Goal: Task Accomplishment & Management: Manage account settings

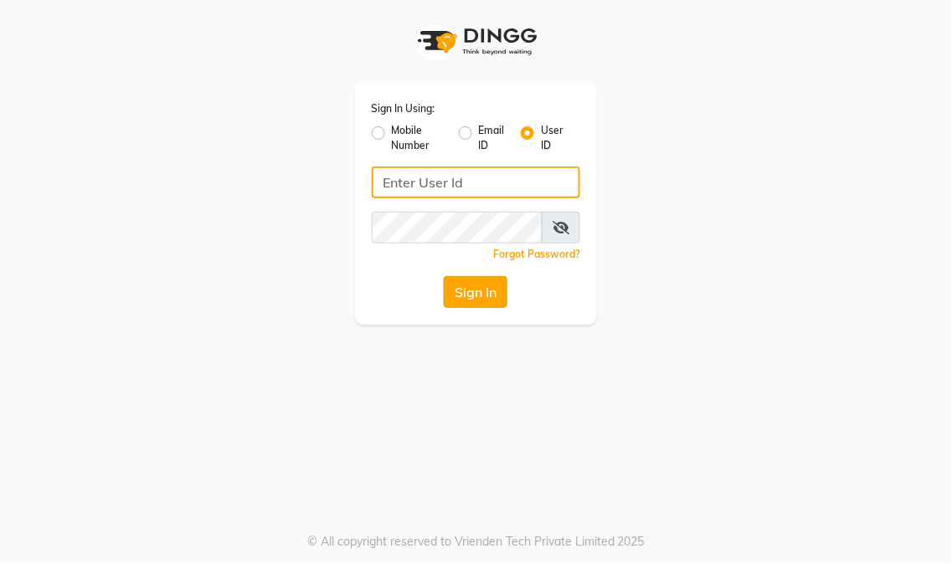
type input "eikonsalon"
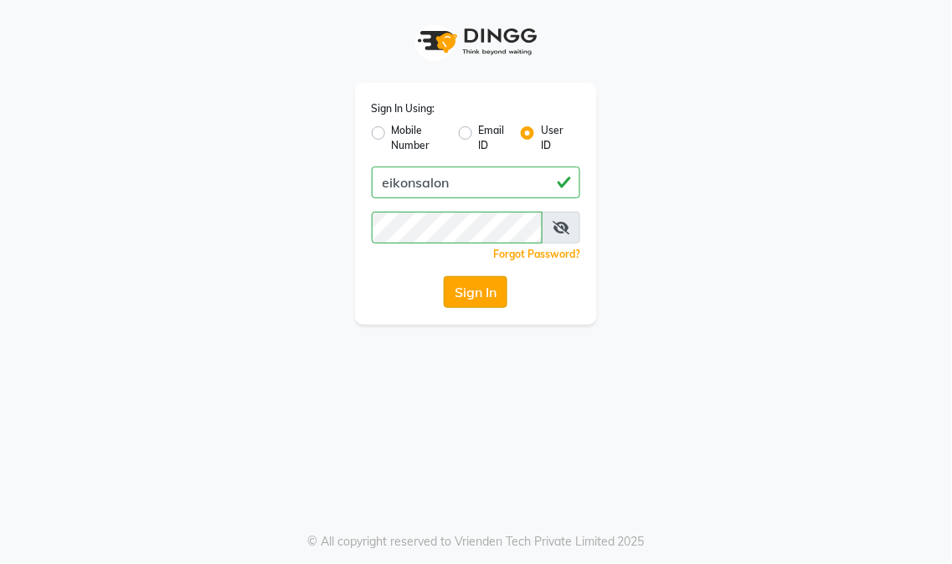
click at [488, 291] on button "Sign In" at bounding box center [476, 292] width 64 height 32
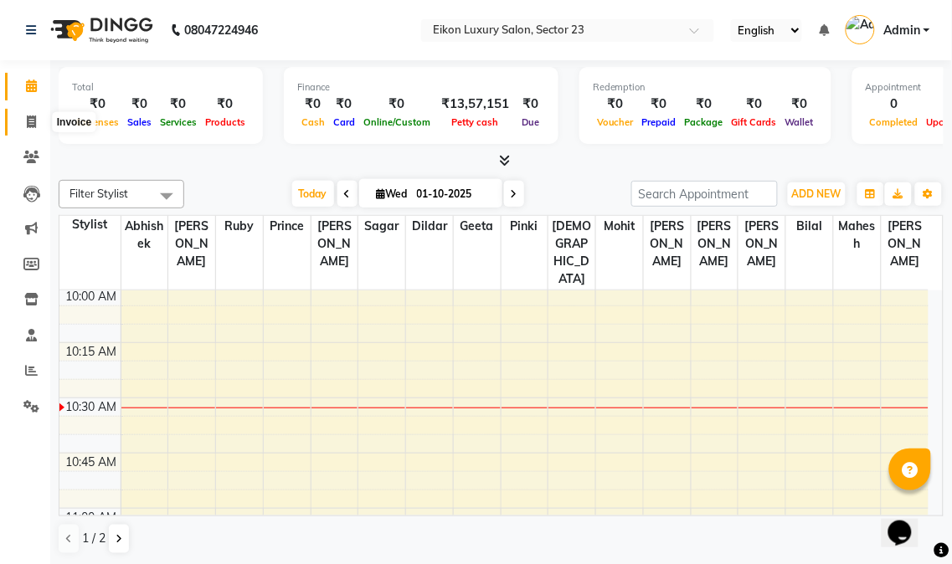
click at [35, 123] on icon at bounding box center [31, 122] width 9 height 13
select select "service"
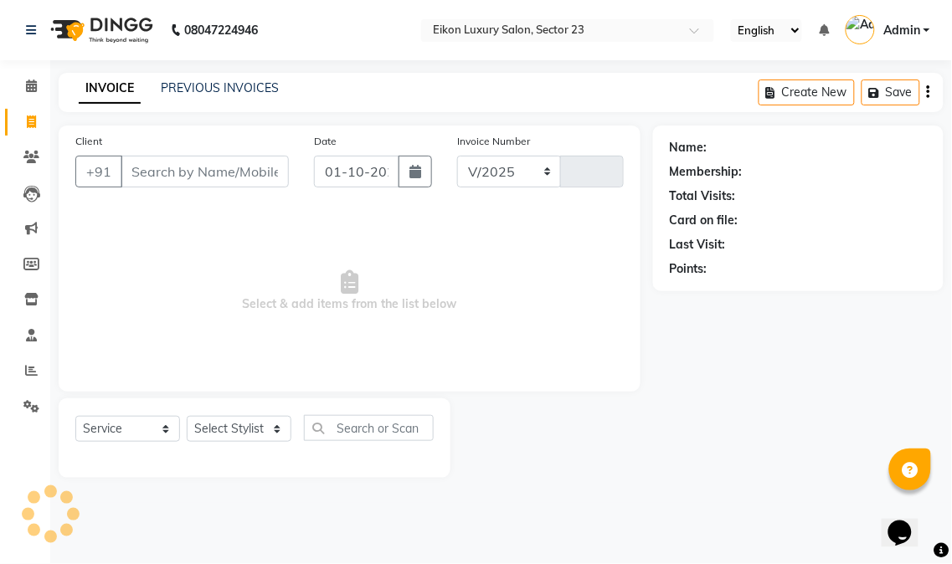
select select "7080"
type input "4778"
click at [28, 121] on icon at bounding box center [31, 122] width 9 height 13
select select "7080"
select select "service"
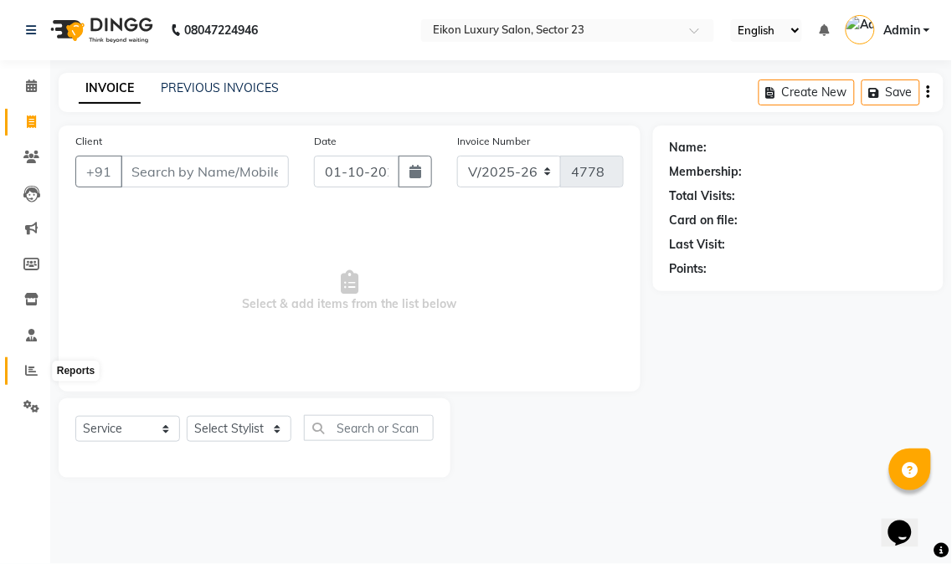
click at [29, 375] on icon at bounding box center [31, 370] width 13 height 13
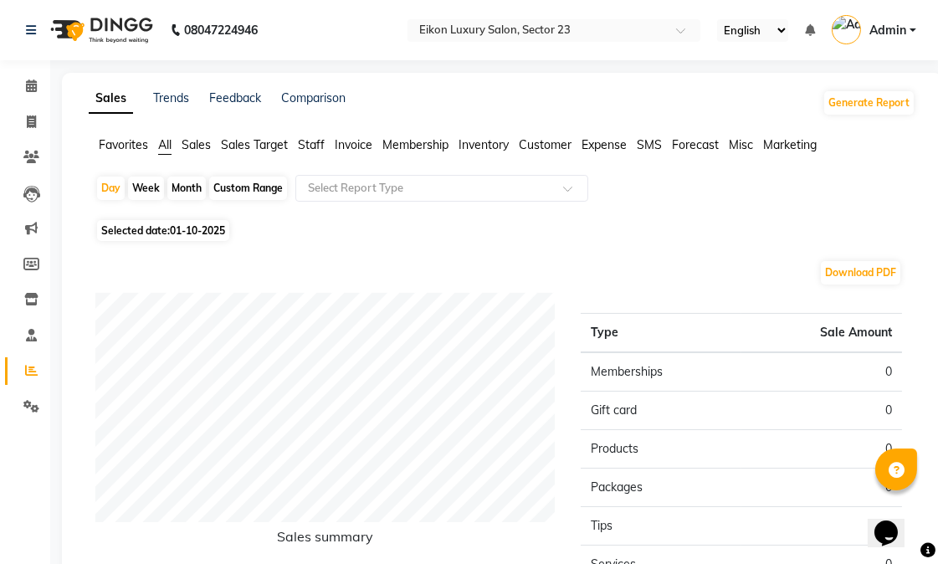
click at [188, 189] on div "Month" at bounding box center [186, 188] width 39 height 23
select select "10"
select select "2025"
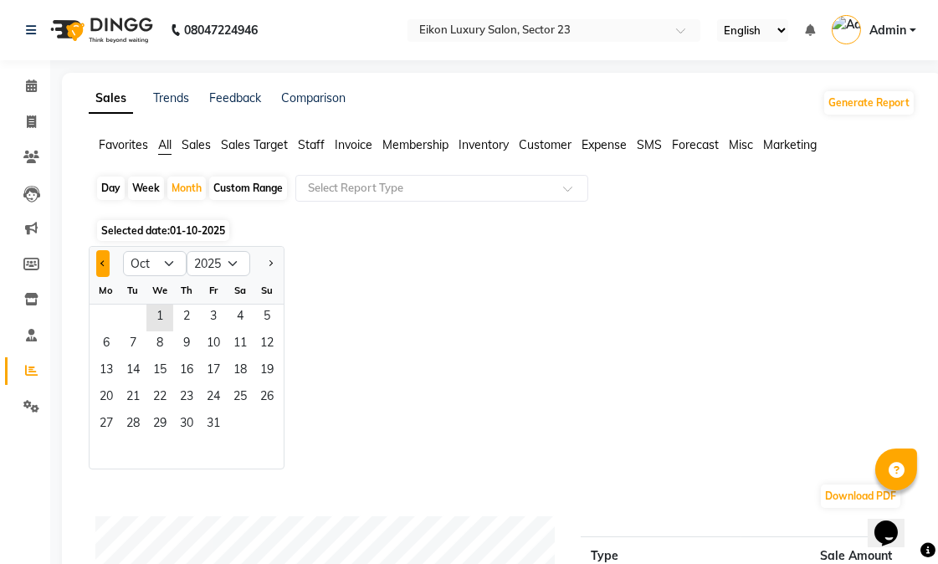
click at [109, 256] on button "Previous month" at bounding box center [102, 263] width 13 height 27
select select "9"
click at [153, 344] on span "10" at bounding box center [160, 345] width 27 height 27
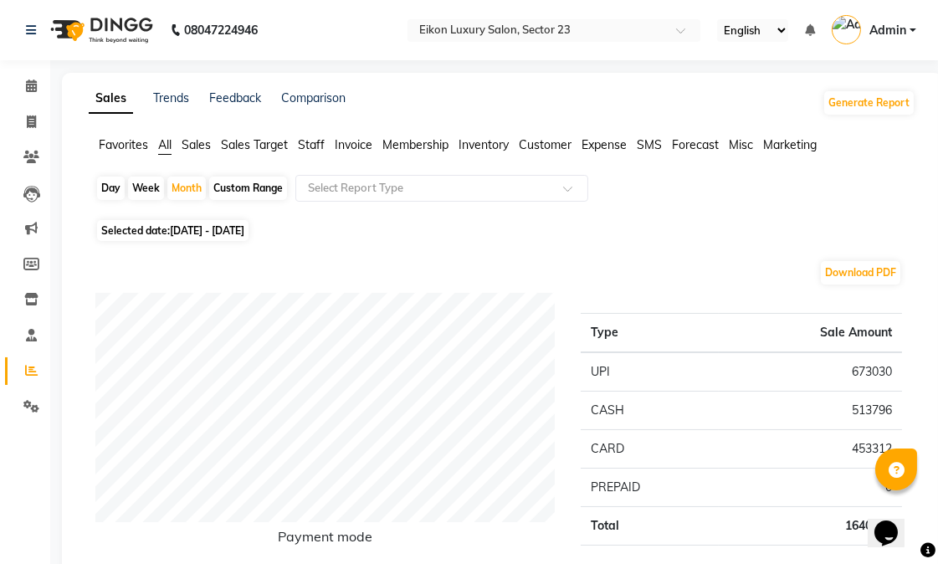
click at [306, 144] on span "Staff" at bounding box center [311, 144] width 27 height 15
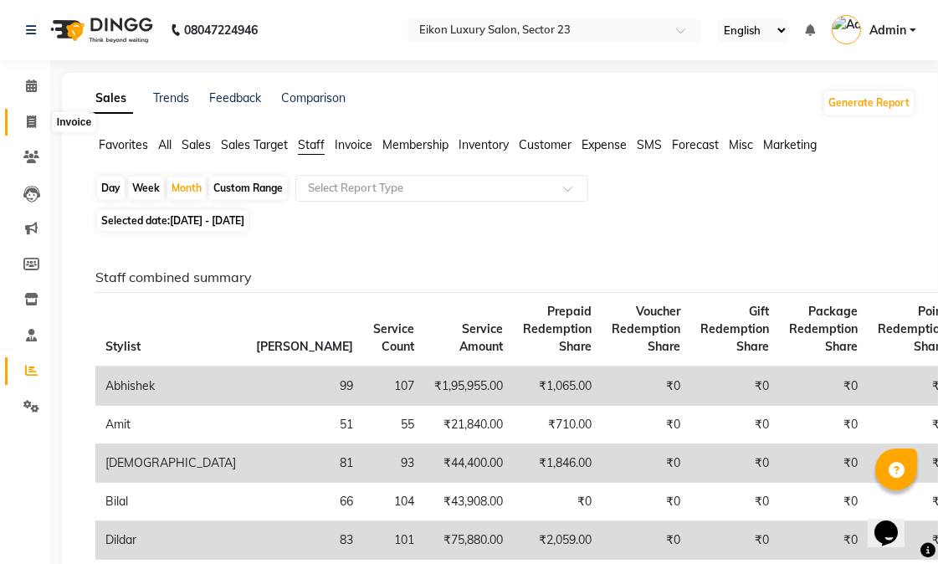
click at [27, 116] on icon at bounding box center [31, 122] width 9 height 13
select select "service"
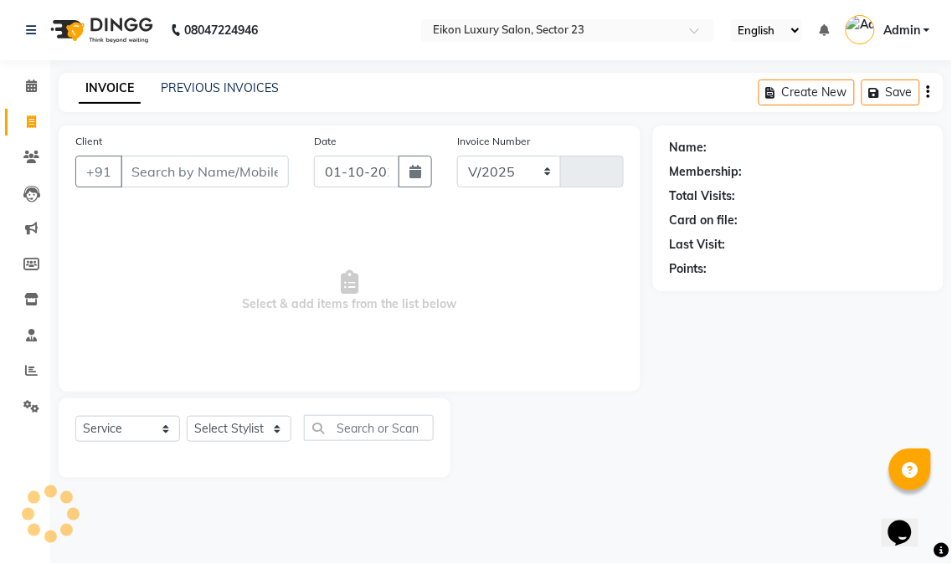
select select "7080"
type input "4778"
click at [30, 372] on icon at bounding box center [31, 370] width 13 height 13
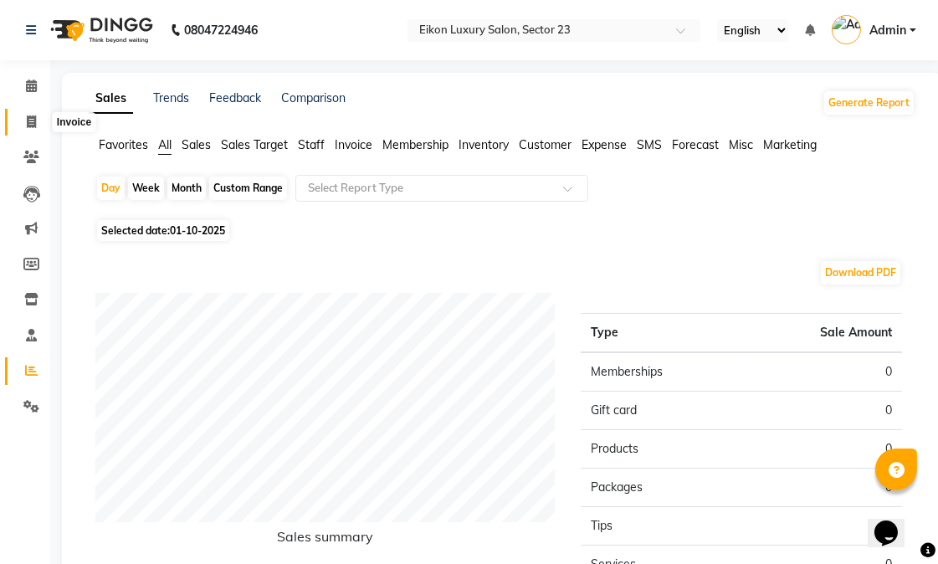
click at [30, 122] on icon at bounding box center [31, 122] width 9 height 13
select select "service"
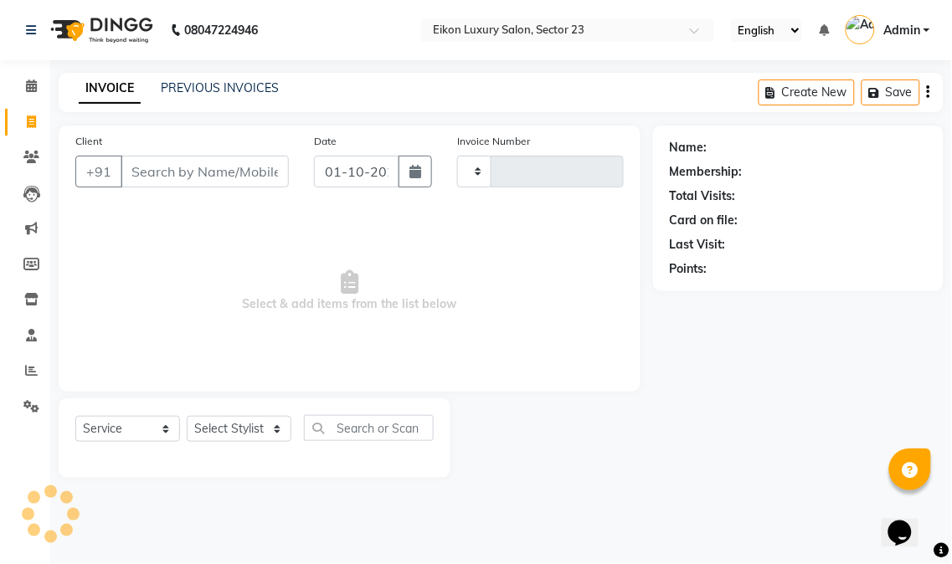
type input "4778"
select select "7080"
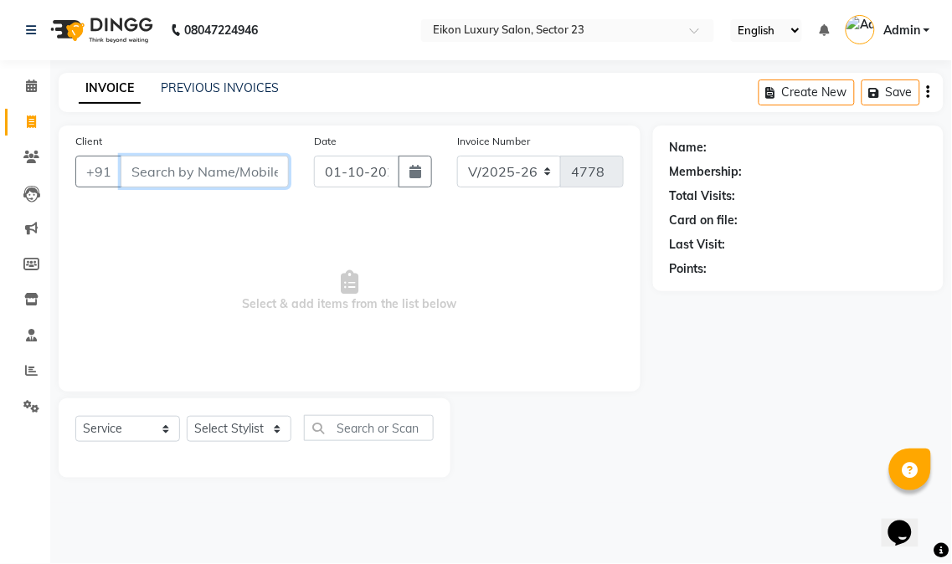
click at [243, 170] on input "Client" at bounding box center [205, 172] width 168 height 32
type input "8"
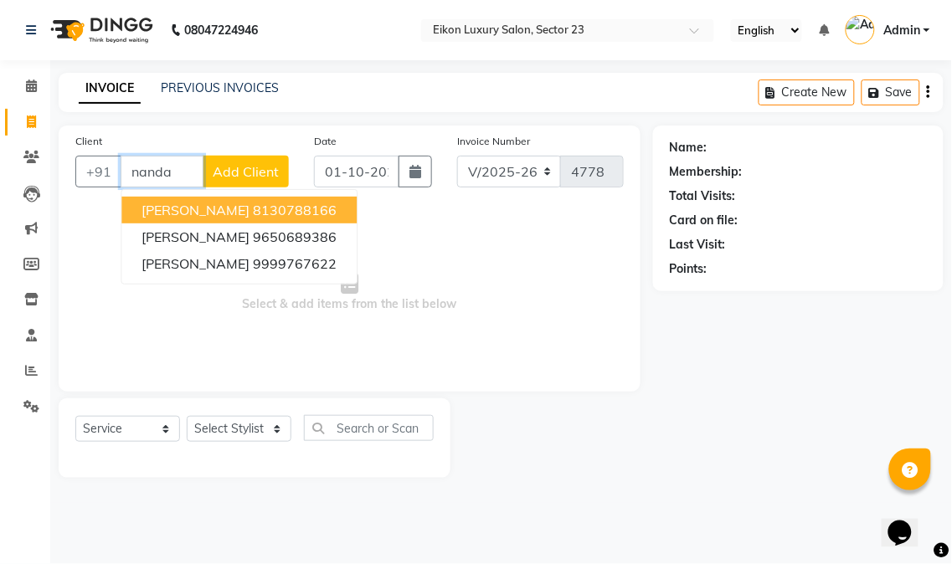
click at [263, 201] on button "[PERSON_NAME] 8130788166" at bounding box center [238, 210] width 235 height 27
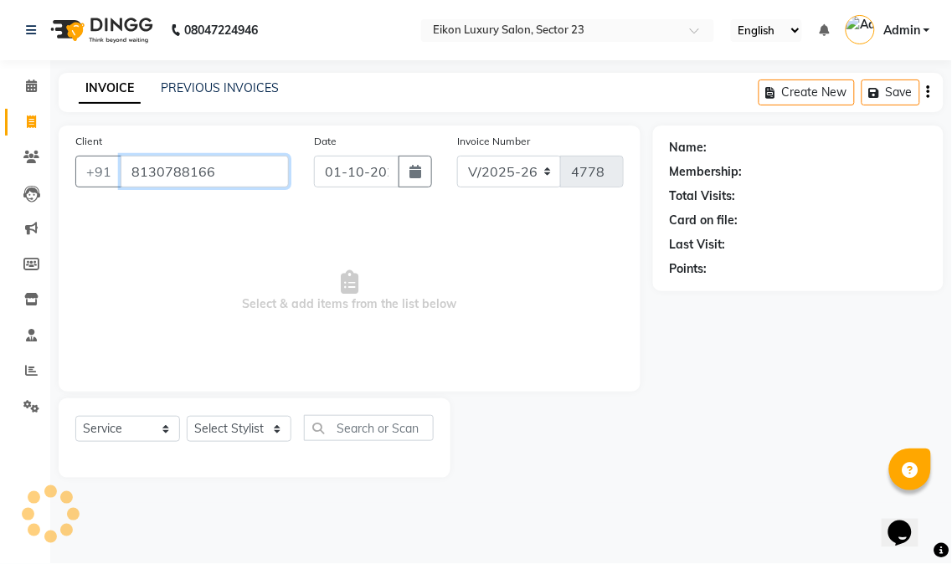
type input "8130788166"
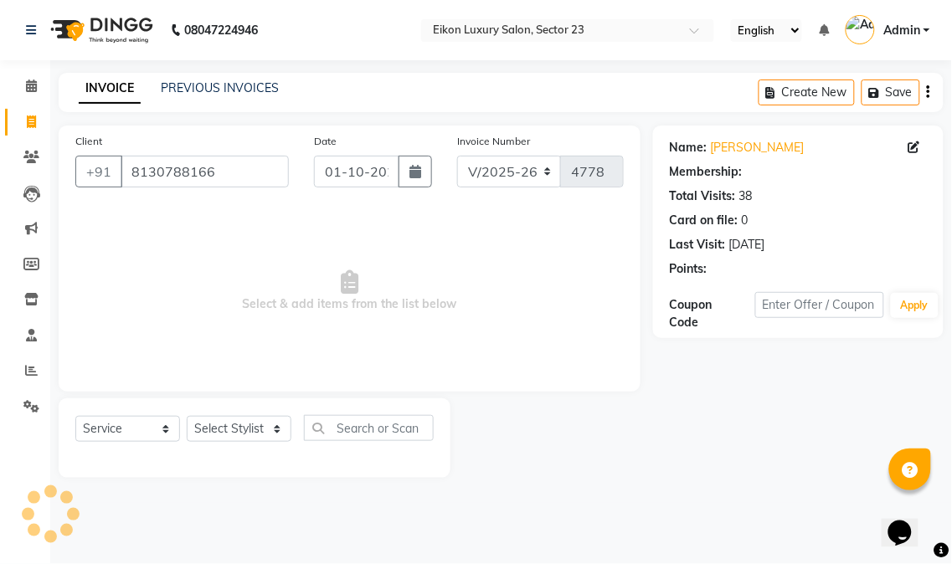
select select "1: Object"
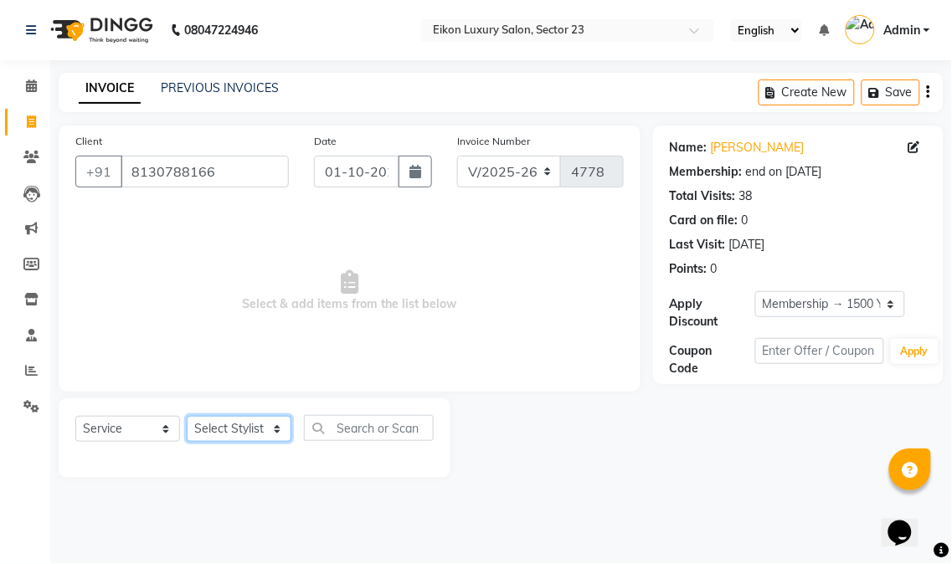
click at [246, 421] on select "Select Stylist Abhishek amit [PERSON_NAME] [PERSON_NAME] [PERSON_NAME] [PERSON_…" at bounding box center [239, 429] width 105 height 26
click at [263, 428] on select "Select Stylist Abhishek amit [PERSON_NAME] [PERSON_NAME] [PERSON_NAME] [PERSON_…" at bounding box center [239, 429] width 105 height 26
select select "81687"
click at [187, 417] on select "Select Stylist Abhishek amit [PERSON_NAME] [PERSON_NAME] [PERSON_NAME] [PERSON_…" at bounding box center [239, 429] width 105 height 26
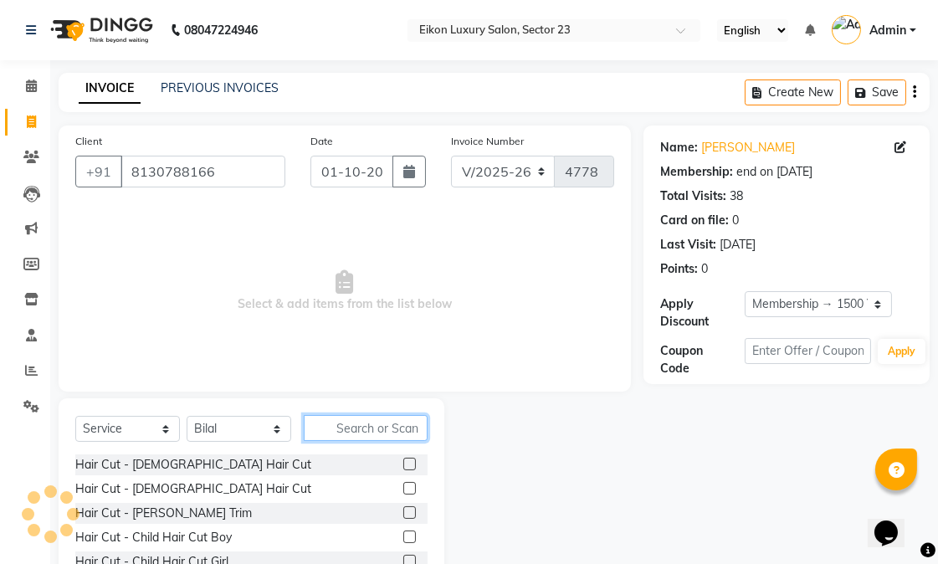
click at [366, 417] on input "text" at bounding box center [366, 428] width 124 height 26
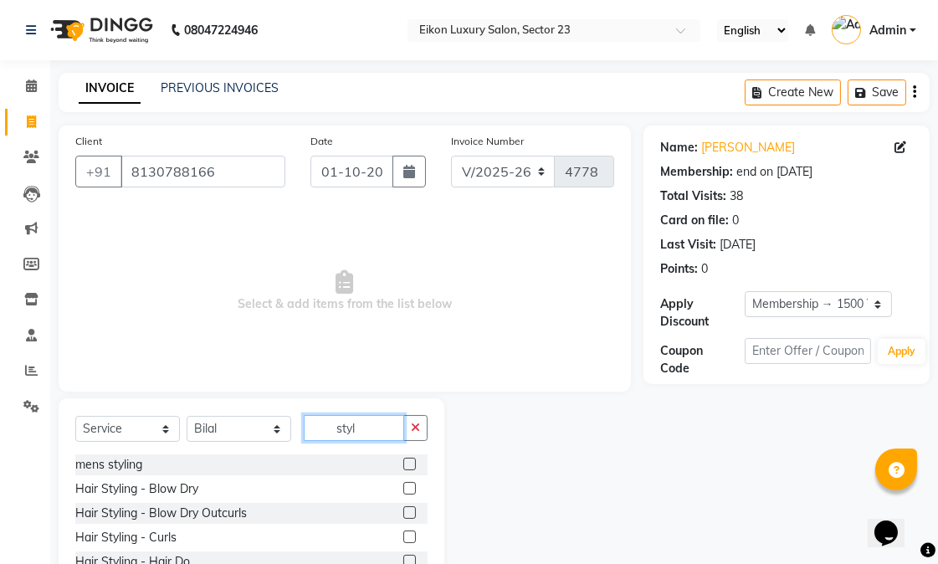
type input "styl"
click at [409, 458] on label at bounding box center [410, 464] width 13 height 13
click at [409, 460] on input "checkbox" at bounding box center [409, 465] width 11 height 11
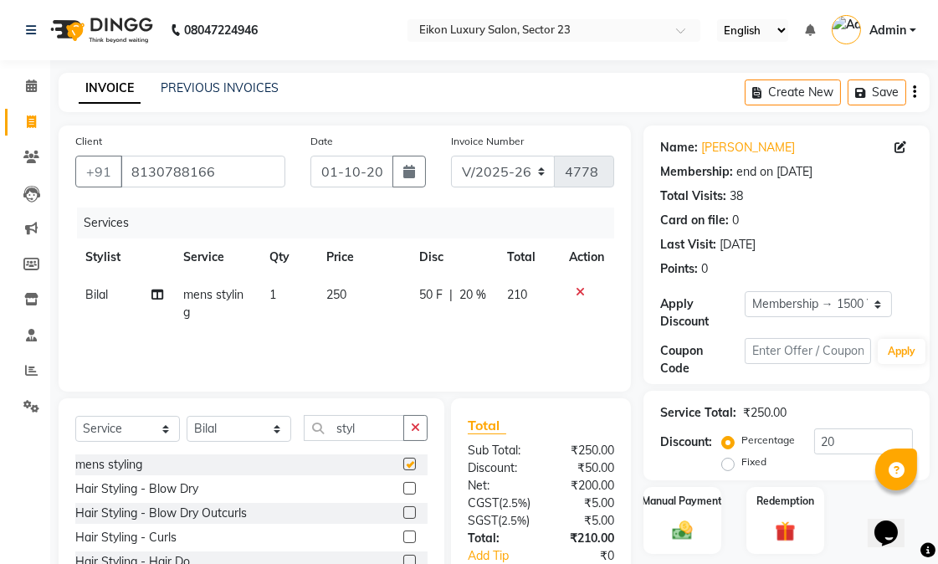
checkbox input "false"
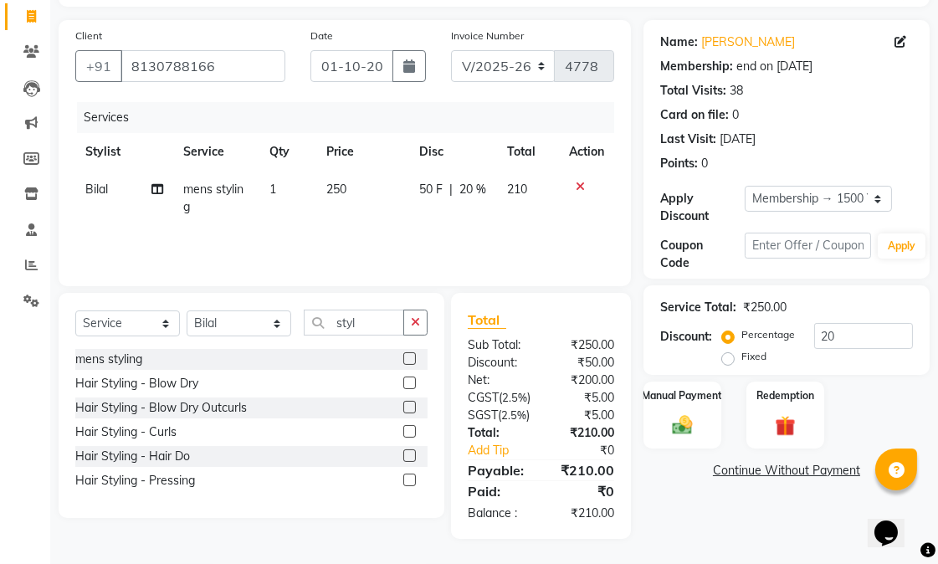
scroll to position [140, 0]
click at [687, 413] on img at bounding box center [683, 425] width 34 height 24
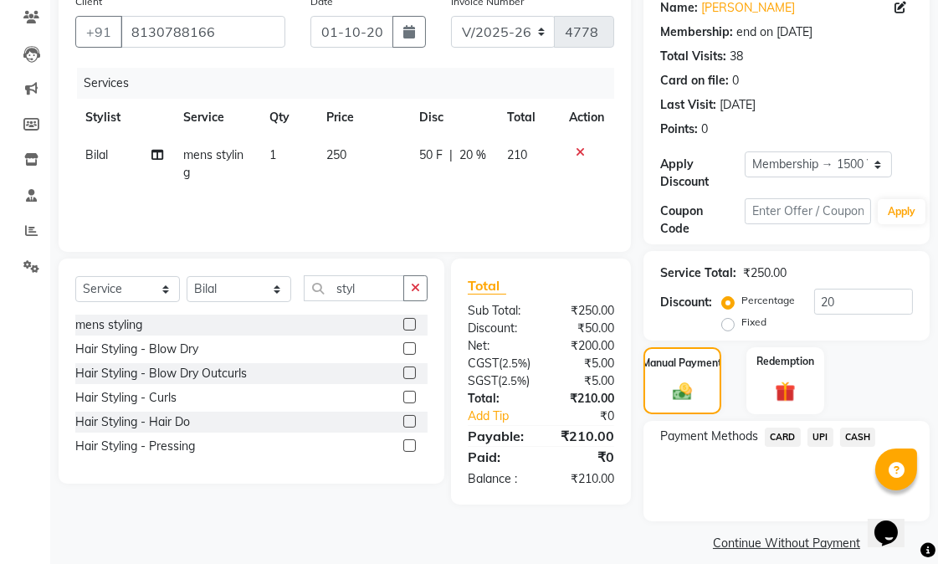
click at [820, 439] on span "UPI" at bounding box center [821, 437] width 26 height 19
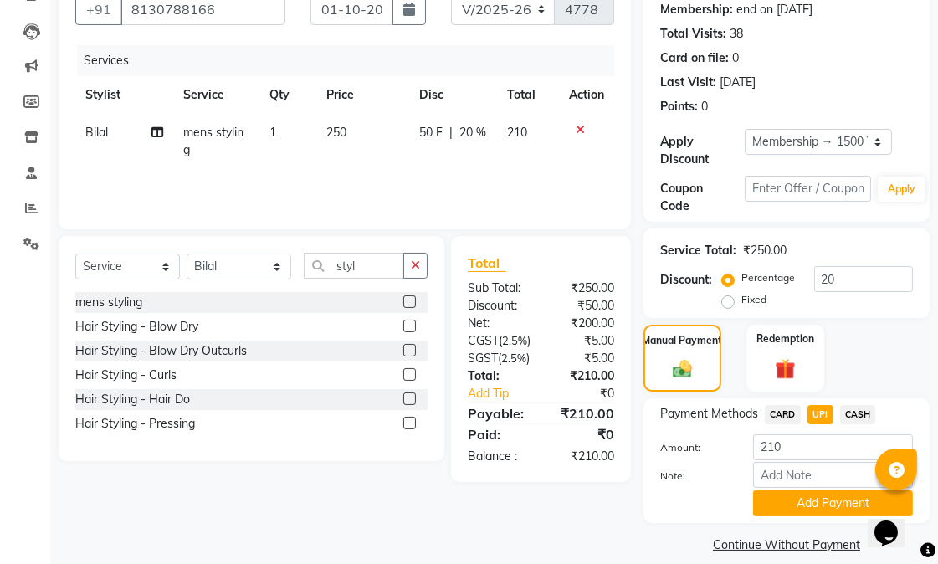
scroll to position [181, 0]
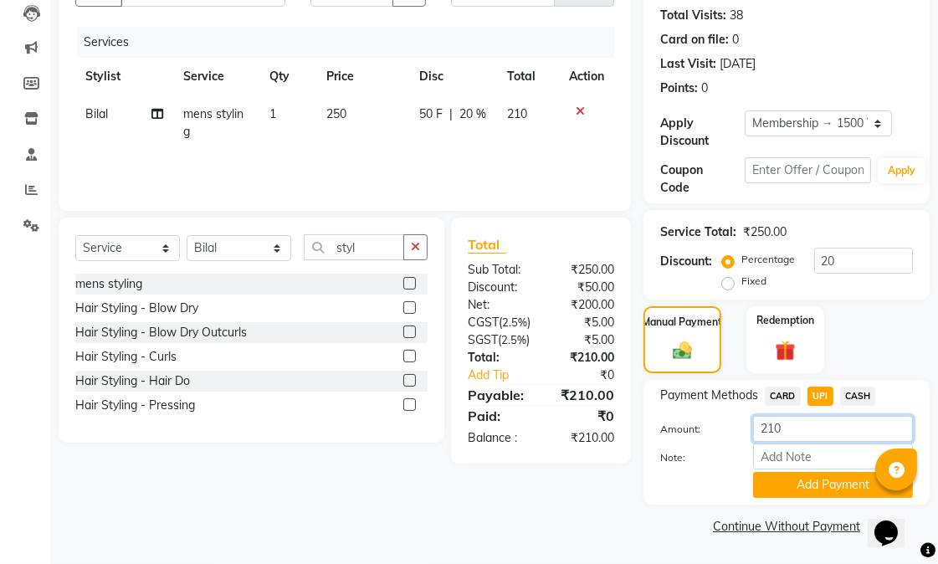
click at [805, 433] on input "210" at bounding box center [833, 429] width 160 height 26
type input "200"
click at [814, 484] on button "Add Payment" at bounding box center [833, 485] width 160 height 26
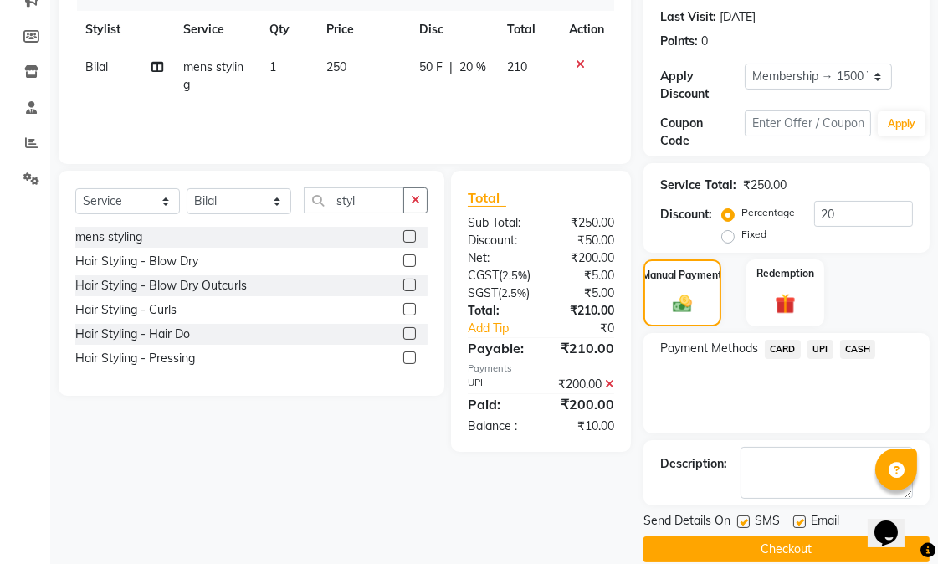
scroll to position [251, 0]
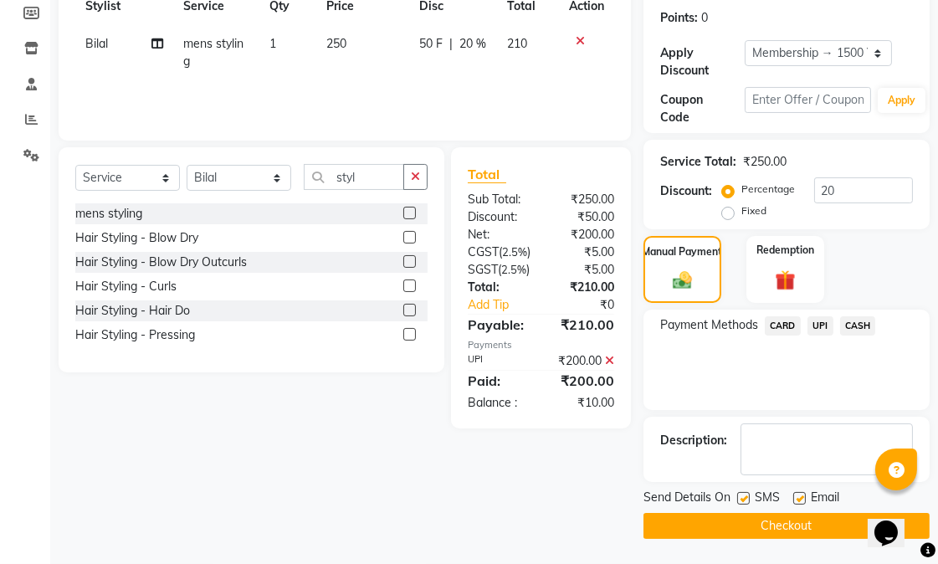
drag, startPoint x: 739, startPoint y: 498, endPoint x: 754, endPoint y: 496, distance: 15.3
click at [740, 497] on label at bounding box center [744, 498] width 13 height 13
click at [740, 497] on input "checkbox" at bounding box center [743, 499] width 11 height 11
checkbox input "false"
click at [804, 496] on label at bounding box center [800, 498] width 13 height 13
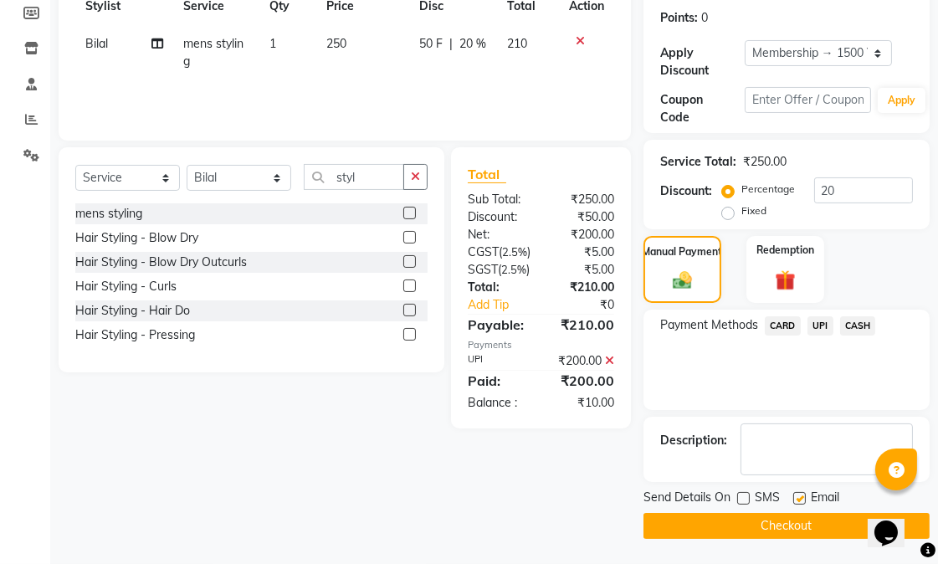
click at [804, 496] on input "checkbox" at bounding box center [799, 499] width 11 height 11
checkbox input "false"
click at [797, 517] on button "Checkout" at bounding box center [787, 526] width 286 height 26
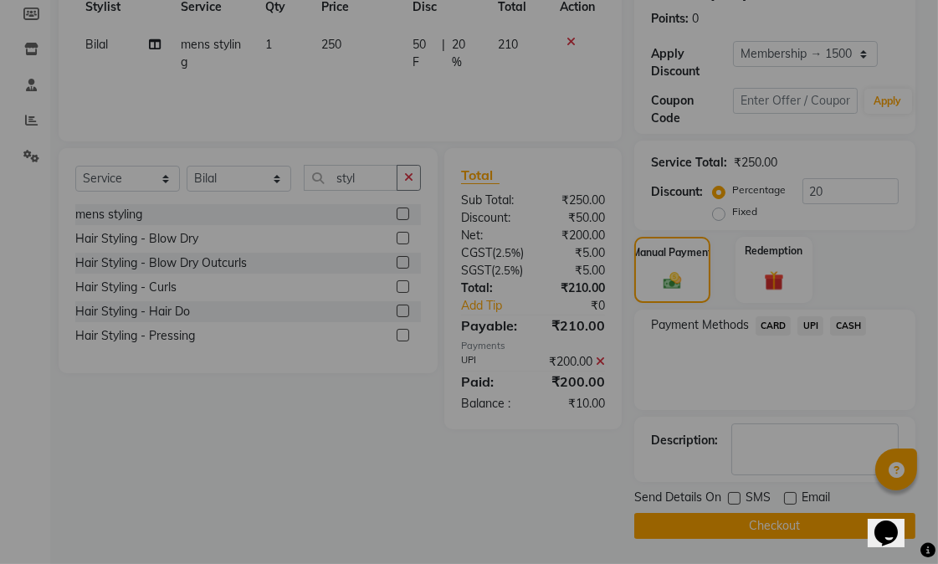
checkbox input "false"
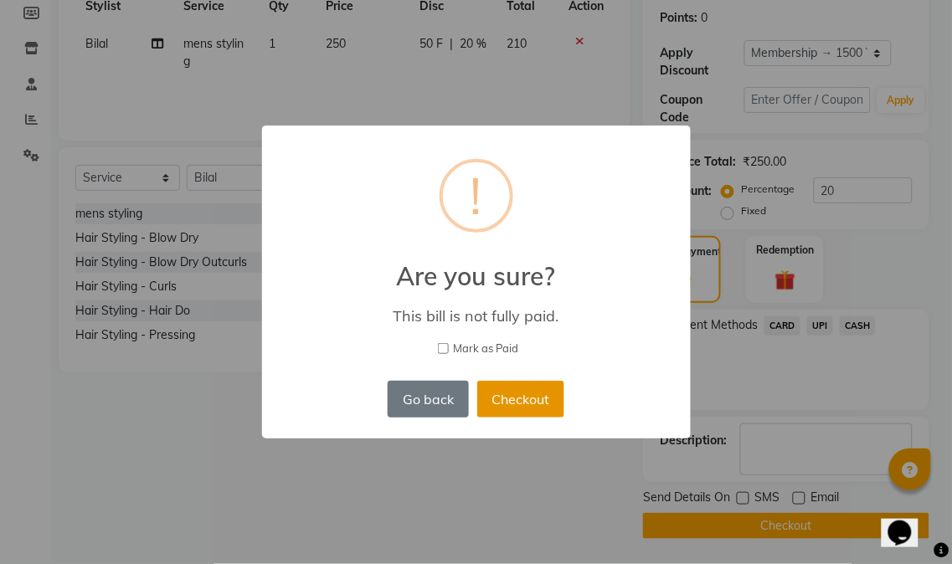
click at [554, 388] on button "Checkout" at bounding box center [520, 399] width 87 height 37
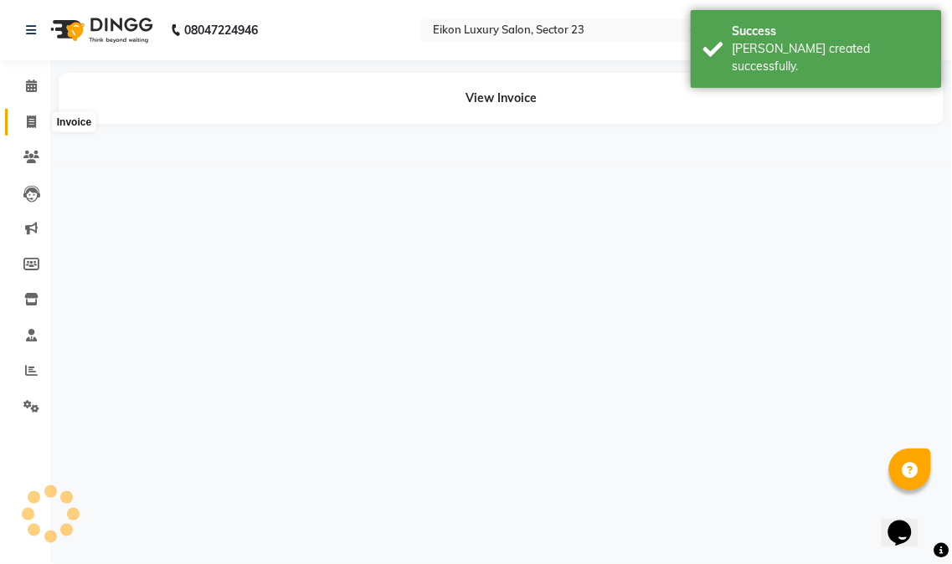
click at [33, 123] on icon at bounding box center [31, 122] width 9 height 13
select select "service"
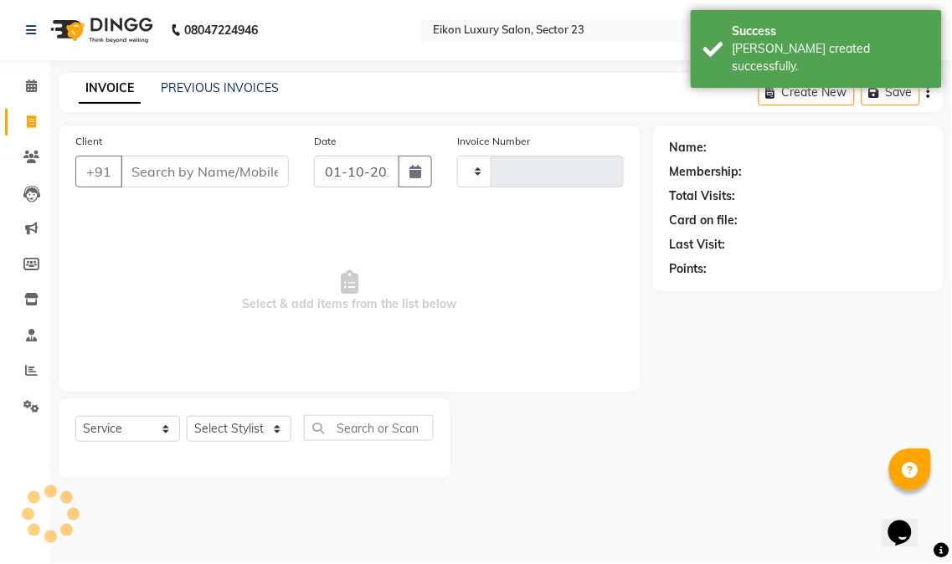
type input "4779"
select select "7080"
click at [197, 165] on input "Client" at bounding box center [205, 172] width 168 height 32
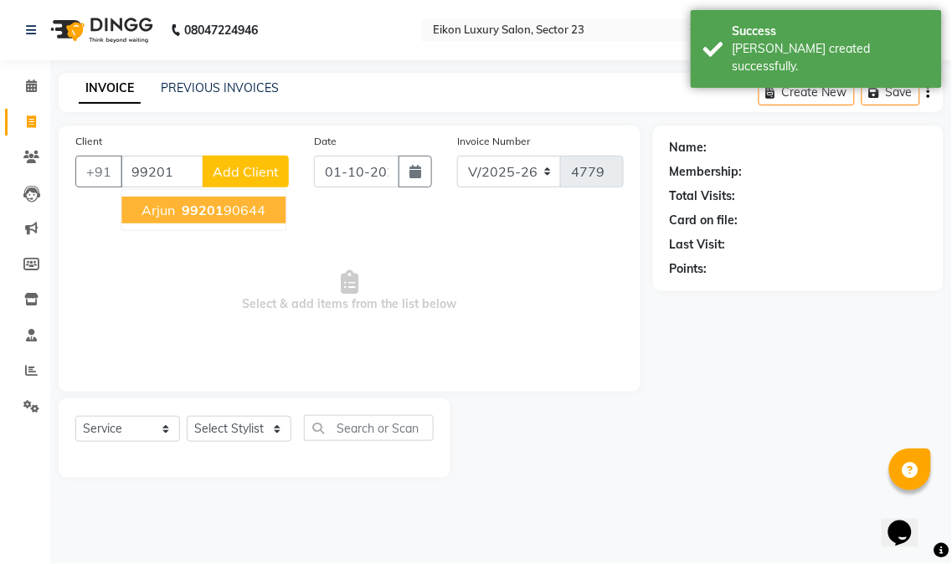
click at [209, 209] on span "99201" at bounding box center [203, 210] width 42 height 17
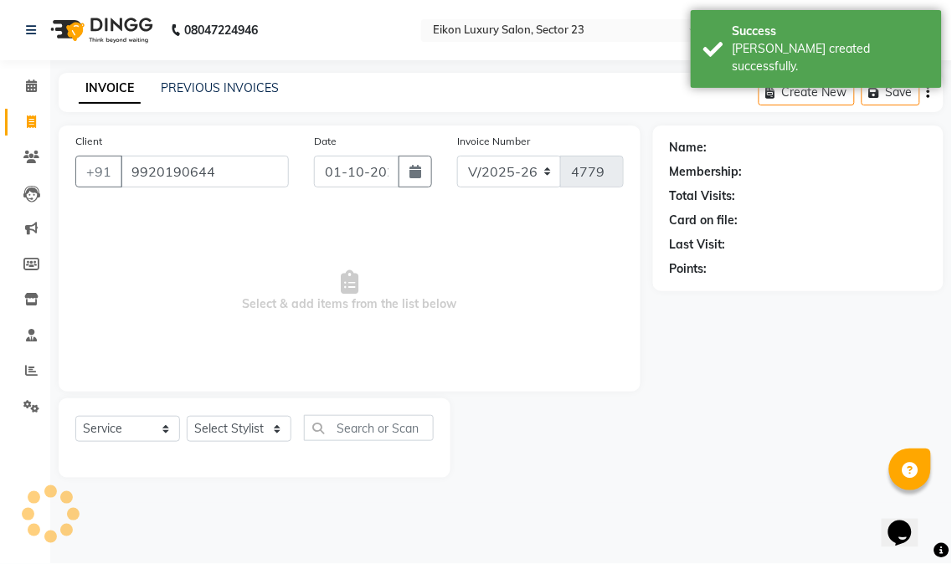
type input "9920190644"
select select "1: Object"
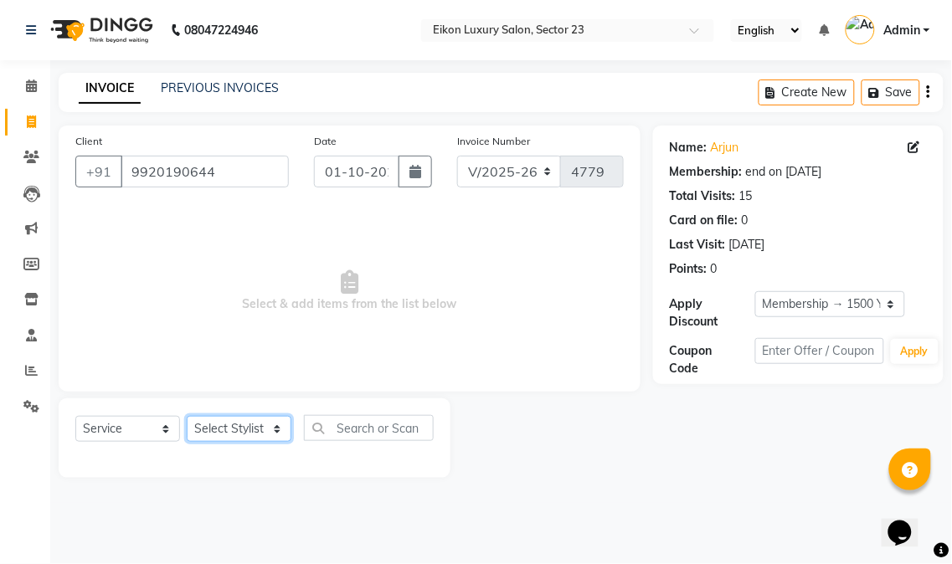
click at [230, 421] on select "Select Stylist Abhishek amit [PERSON_NAME] [PERSON_NAME] [PERSON_NAME] [PERSON_…" at bounding box center [239, 429] width 105 height 26
select select "58950"
click at [187, 417] on select "Select Stylist Abhishek amit [PERSON_NAME] [PERSON_NAME] [PERSON_NAME] [PERSON_…" at bounding box center [239, 429] width 105 height 26
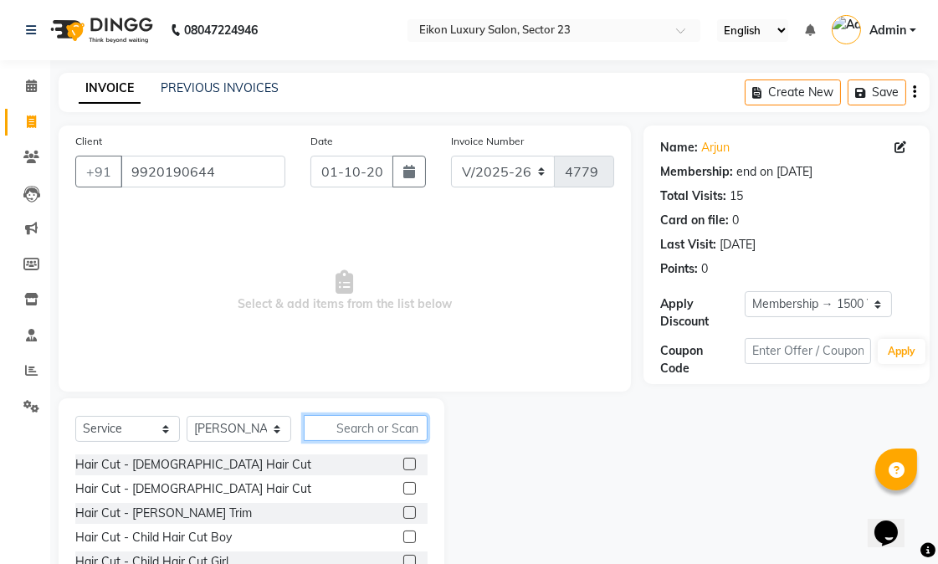
click at [357, 427] on input "text" at bounding box center [366, 428] width 124 height 26
click at [404, 486] on label at bounding box center [410, 488] width 13 height 13
click at [404, 486] on input "checkbox" at bounding box center [409, 489] width 11 height 11
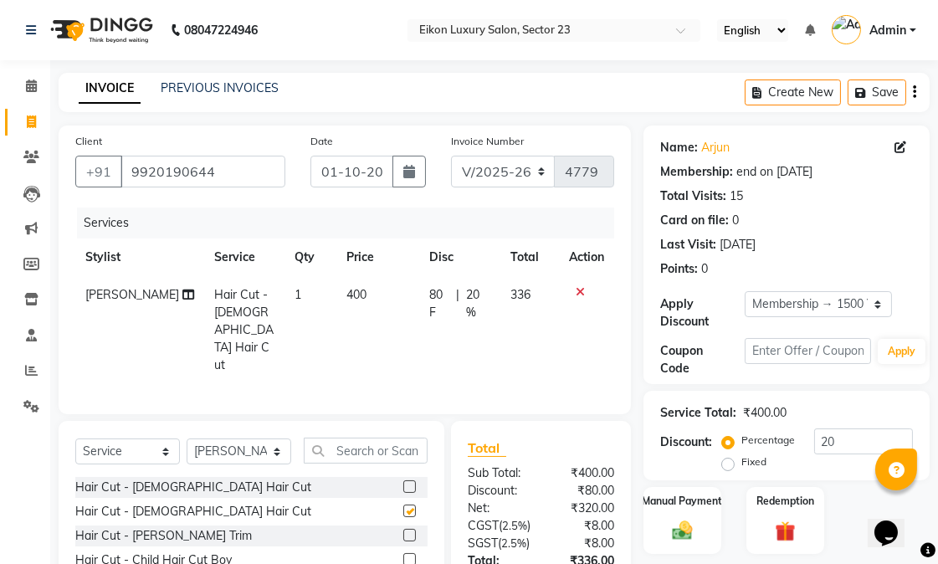
checkbox input "false"
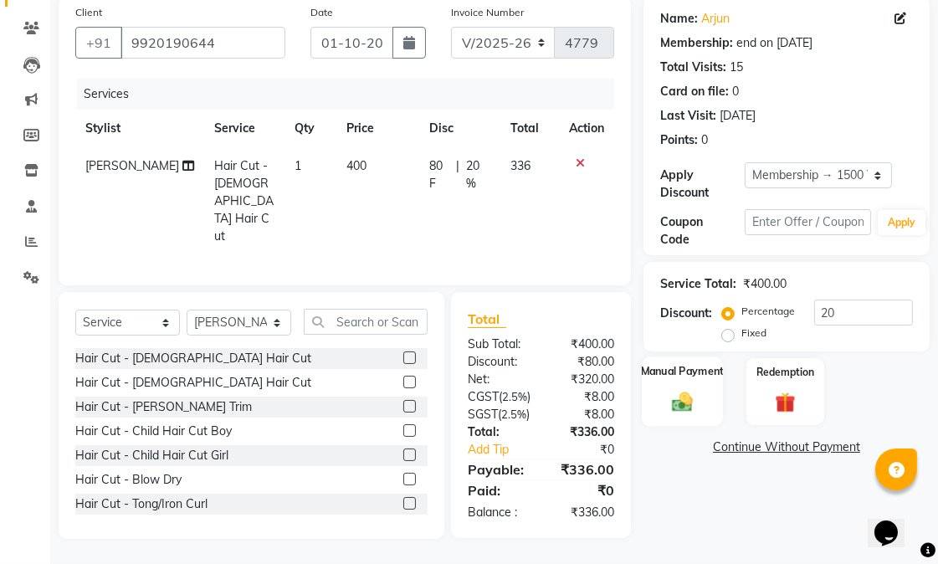
click at [693, 389] on img at bounding box center [683, 401] width 34 height 24
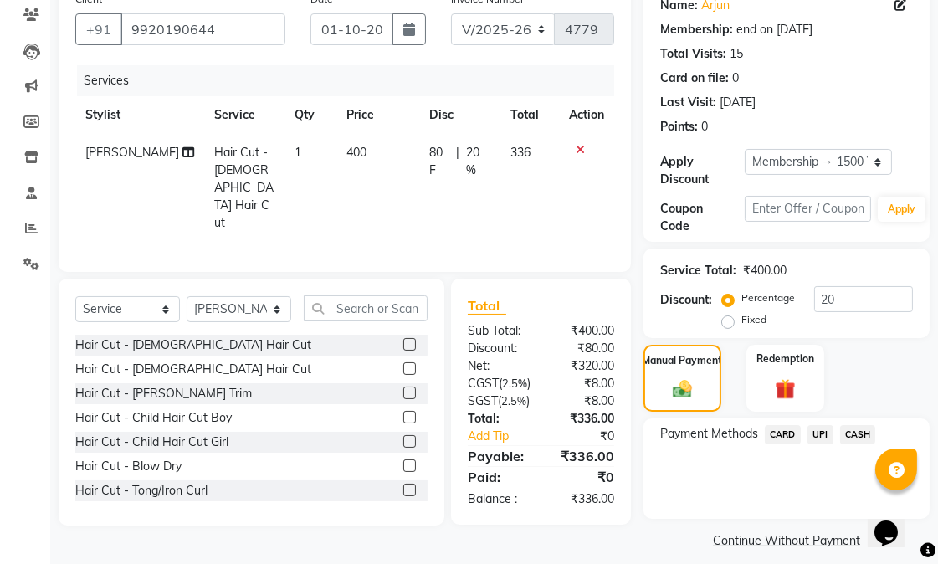
click at [823, 431] on span "UPI" at bounding box center [821, 434] width 26 height 19
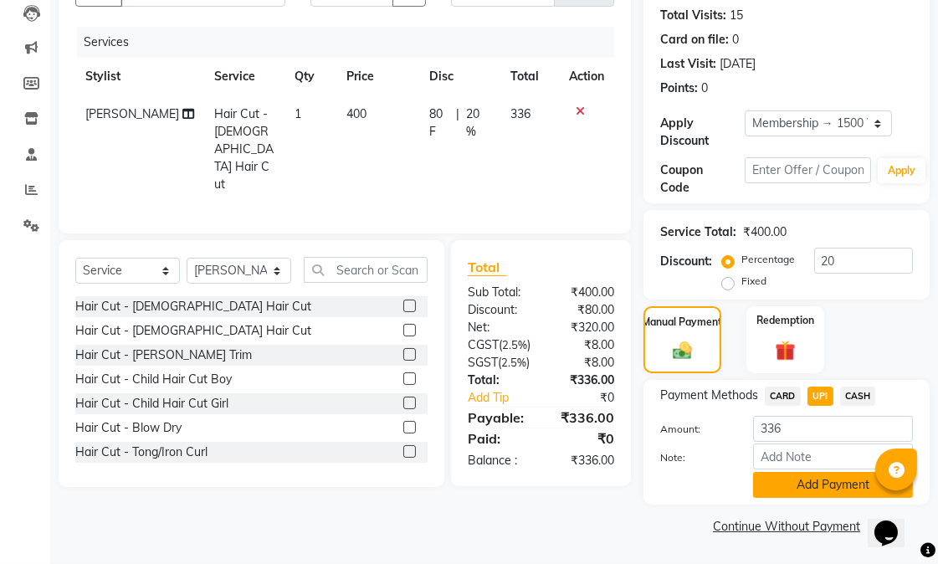
click at [807, 490] on button "Add Payment" at bounding box center [833, 485] width 160 height 26
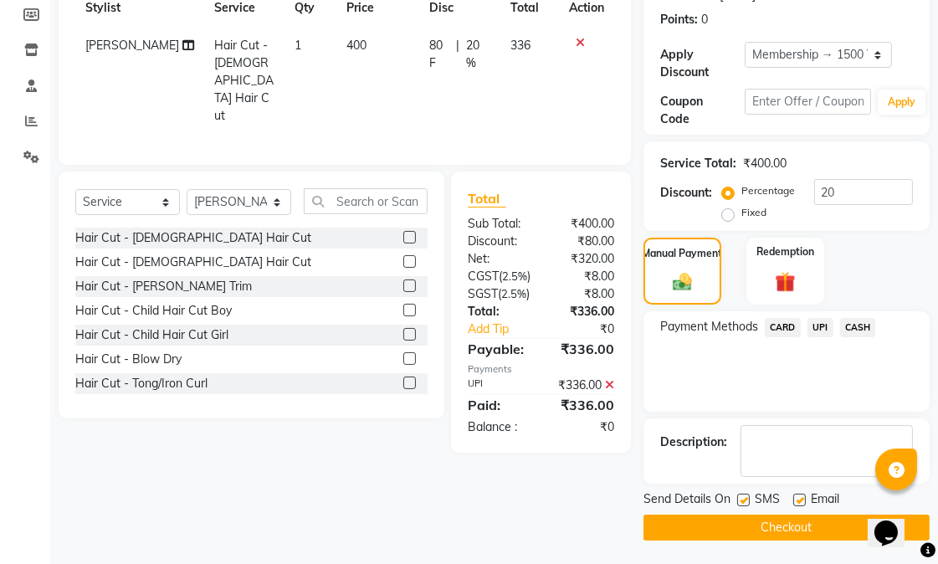
scroll to position [251, 0]
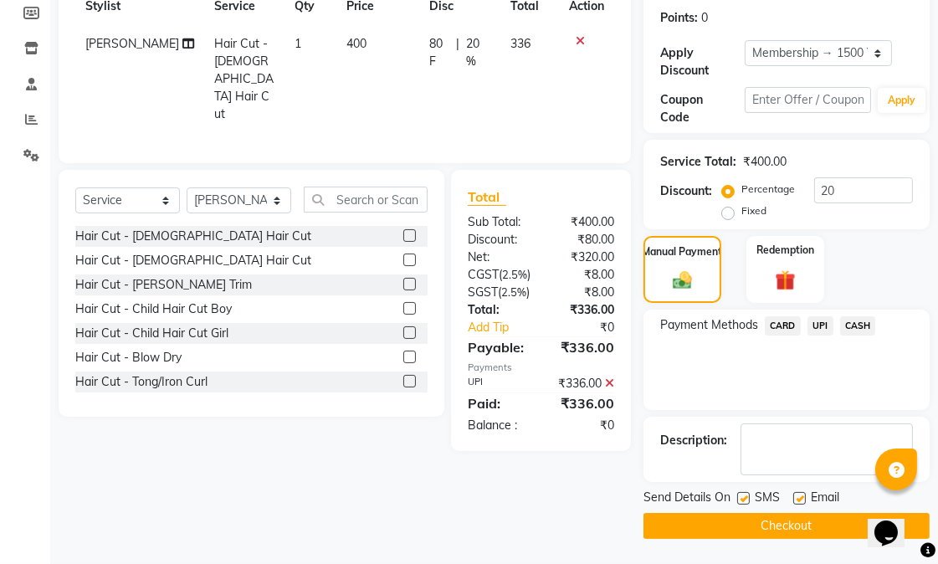
click at [748, 496] on label at bounding box center [744, 498] width 13 height 13
click at [748, 496] on input "checkbox" at bounding box center [743, 499] width 11 height 11
checkbox input "false"
click at [796, 496] on label at bounding box center [800, 498] width 13 height 13
click at [796, 496] on input "checkbox" at bounding box center [799, 499] width 11 height 11
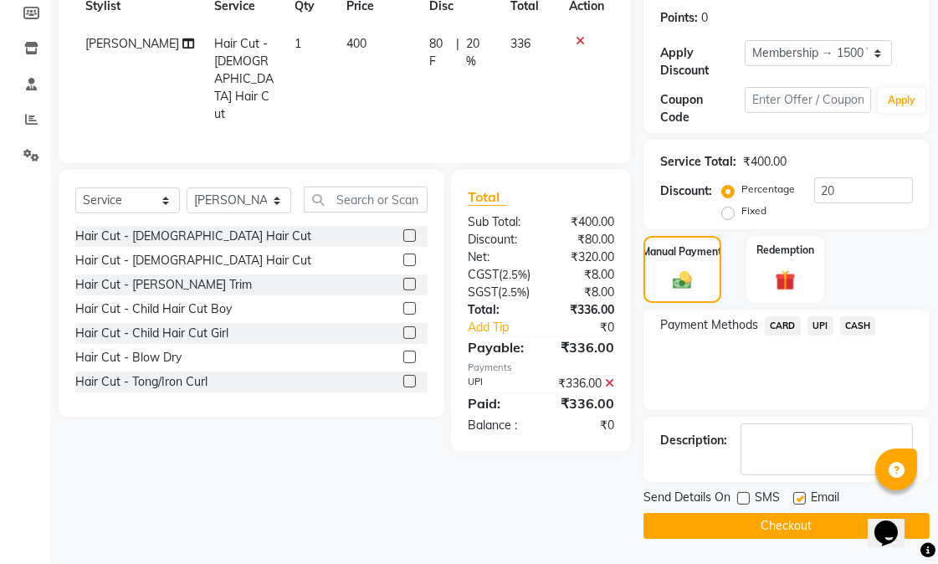
checkbox input "false"
click at [795, 517] on button "Checkout" at bounding box center [787, 526] width 286 height 26
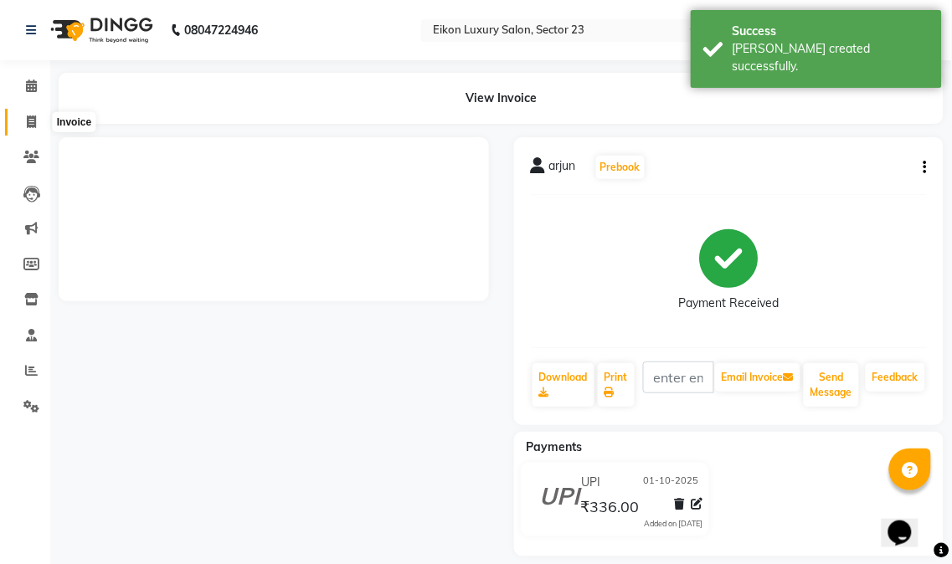
click at [27, 120] on icon at bounding box center [31, 122] width 9 height 13
select select "service"
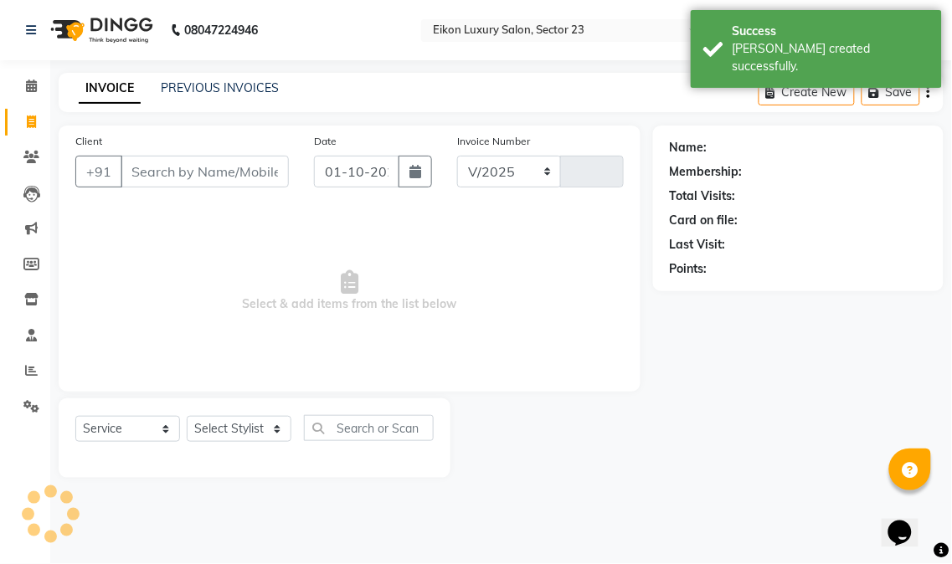
select select "7080"
type input "4780"
